Goal: Task Accomplishment & Management: Manage account settings

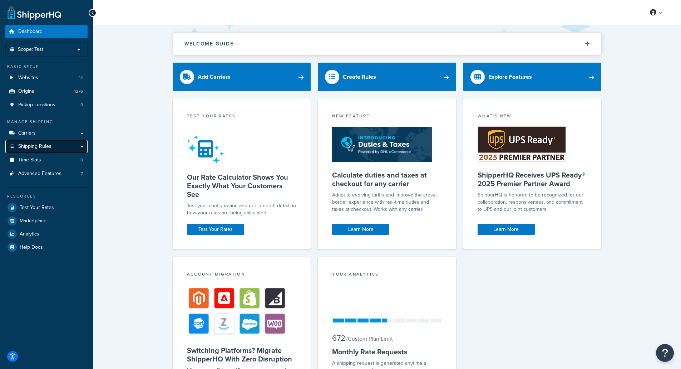
click at [75, 148] on link "Shipping Rules" at bounding box center [46, 146] width 82 height 13
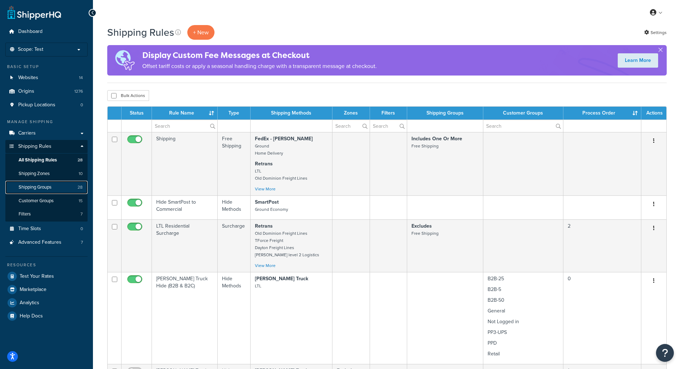
click at [48, 191] on link "Shipping Groups 28" at bounding box center [46, 187] width 82 height 13
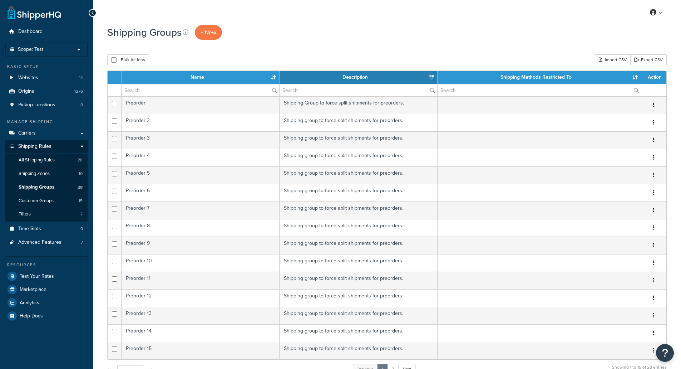
select select "15"
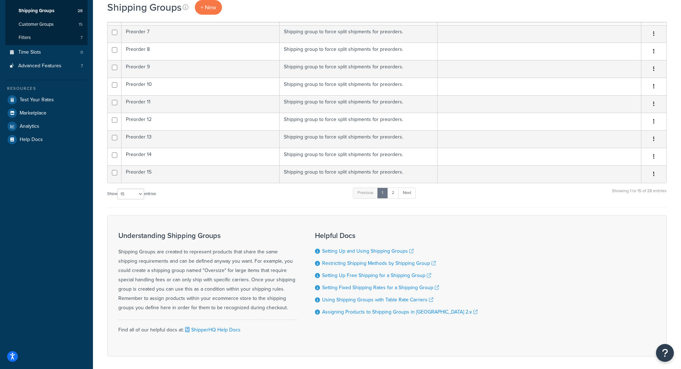
scroll to position [179, 0]
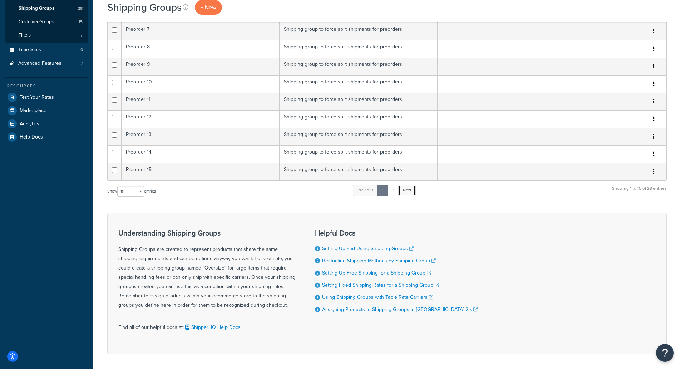
click at [413, 194] on link "Next" at bounding box center [407, 190] width 18 height 11
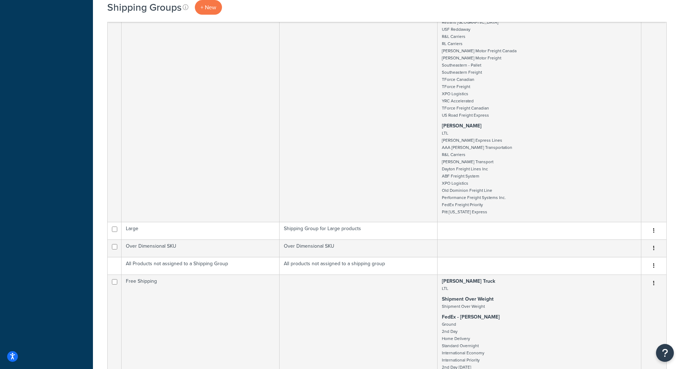
scroll to position [730, 0]
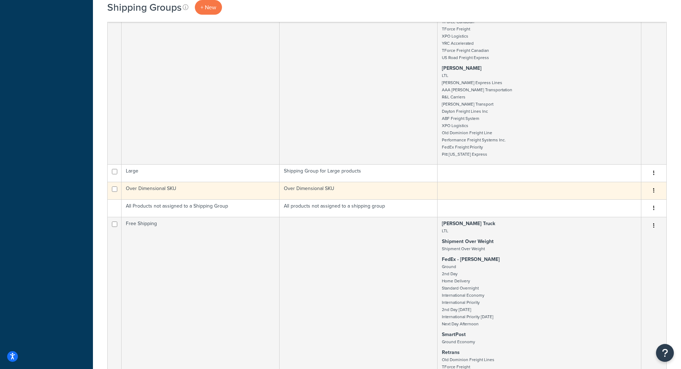
click at [653, 188] on icon "button" at bounding box center [653, 190] width 1 height 5
click at [625, 201] on link "Edit" at bounding box center [625, 204] width 56 height 15
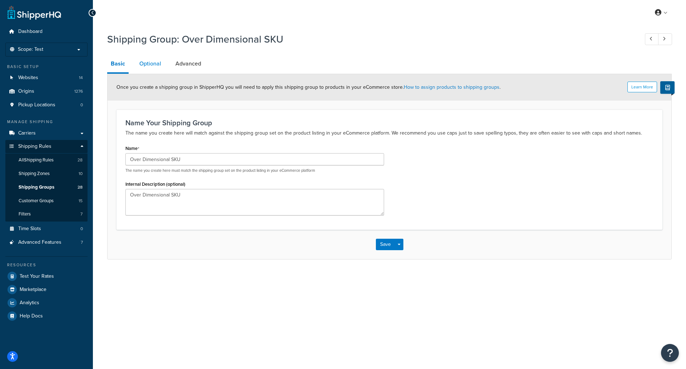
click at [154, 64] on link "Optional" at bounding box center [150, 63] width 29 height 17
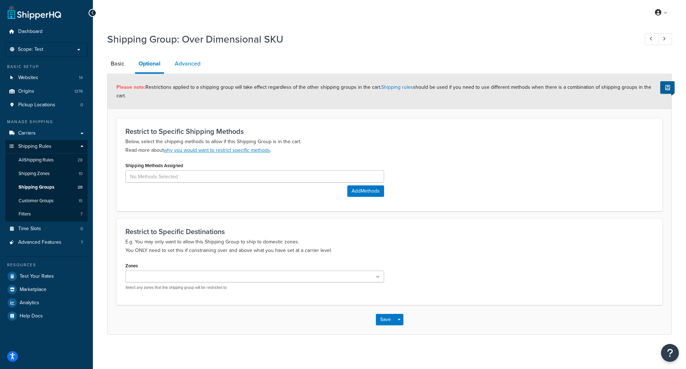
click at [188, 65] on link "Advanced" at bounding box center [187, 63] width 33 height 17
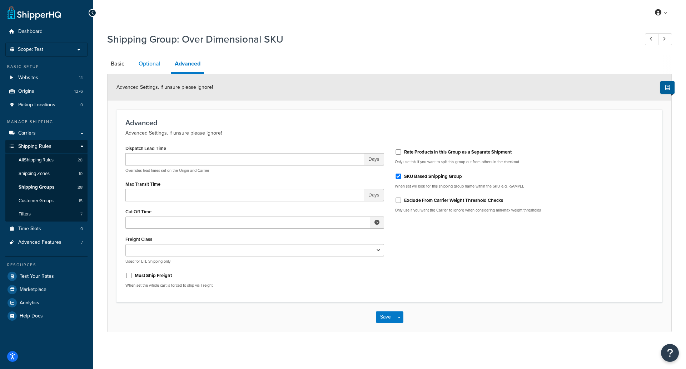
click at [152, 64] on link "Optional" at bounding box center [149, 63] width 29 height 17
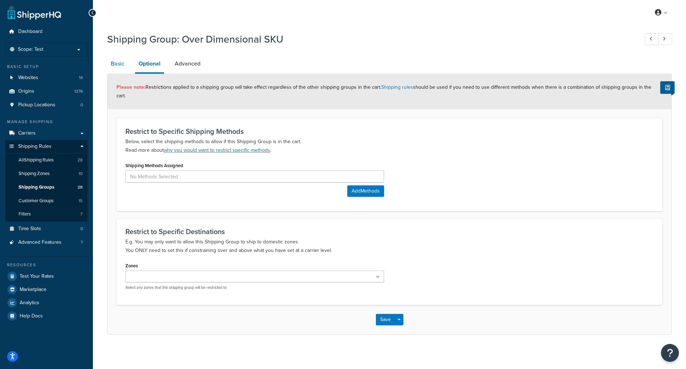
click at [114, 59] on link "Basic" at bounding box center [117, 63] width 21 height 17
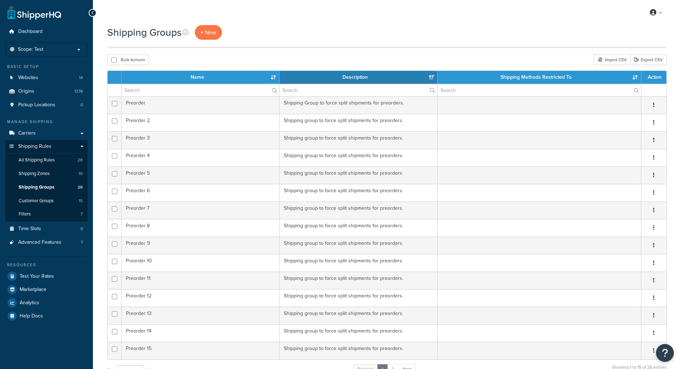
select select "15"
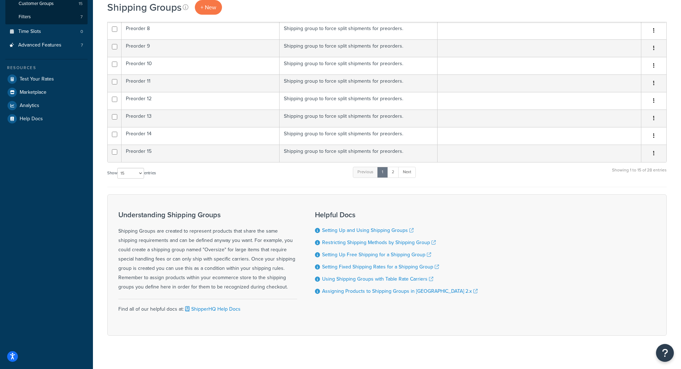
scroll to position [207, 0]
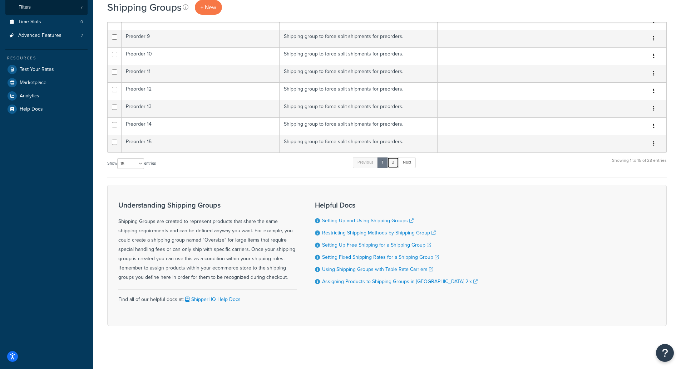
click at [397, 164] on link "2" at bounding box center [393, 162] width 12 height 11
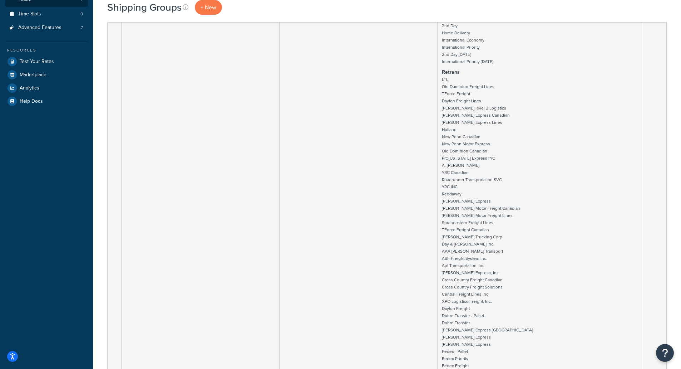
scroll to position [107, 0]
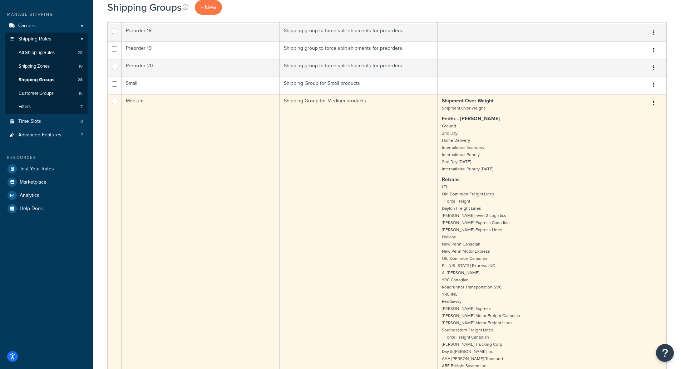
click at [654, 104] on icon "button" at bounding box center [653, 102] width 1 height 5
click at [635, 112] on link "Edit" at bounding box center [625, 117] width 56 height 15
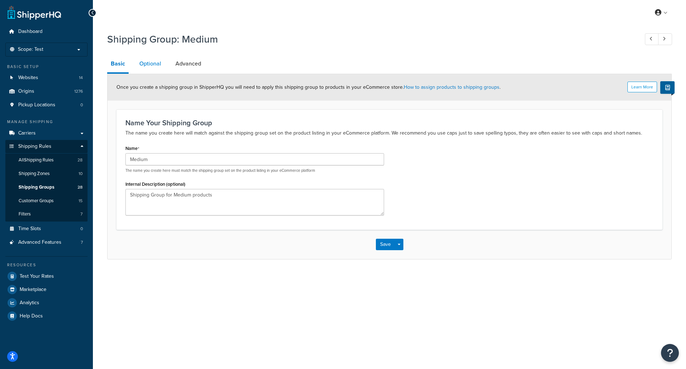
click at [153, 66] on link "Optional" at bounding box center [150, 63] width 29 height 17
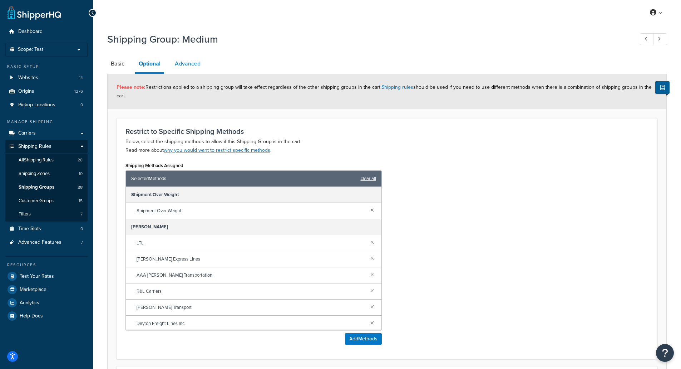
click at [197, 61] on link "Advanced" at bounding box center [187, 63] width 33 height 17
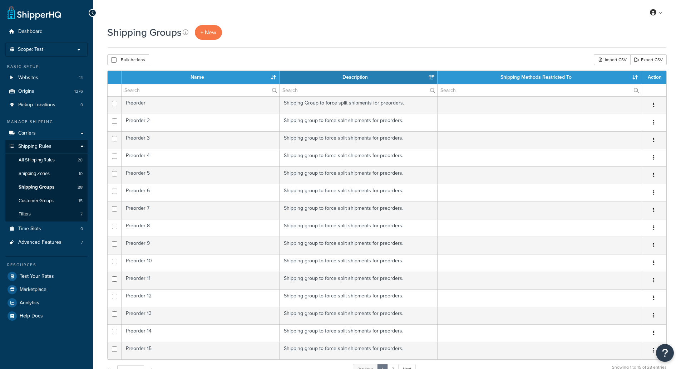
select select "15"
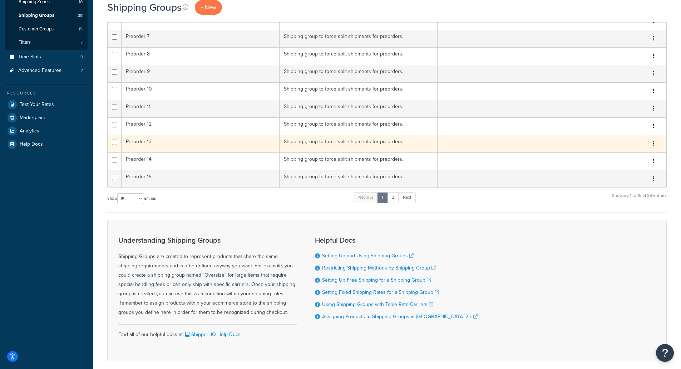
scroll to position [171, 0]
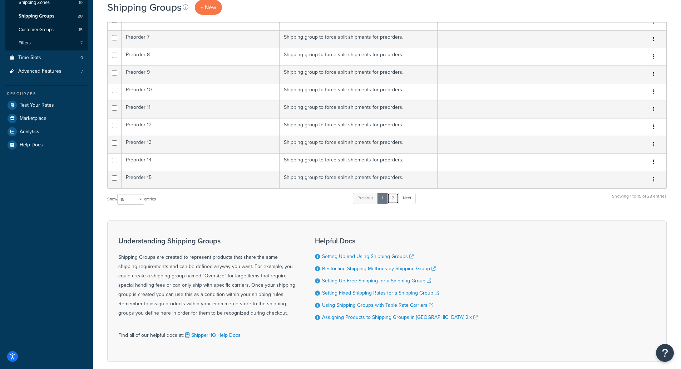
click at [394, 199] on link "2" at bounding box center [393, 198] width 12 height 11
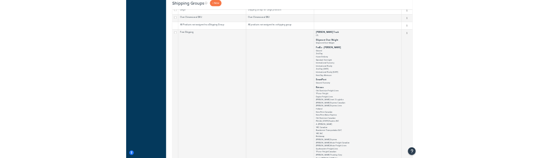
scroll to position [881, 0]
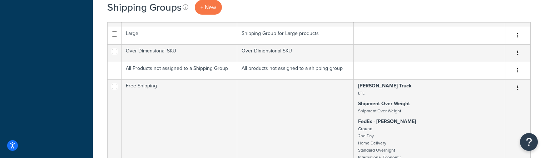
drag, startPoint x: 97, startPoint y: 35, endPoint x: 99, endPoint y: 30, distance: 4.5
